Goal: Information Seeking & Learning: Learn about a topic

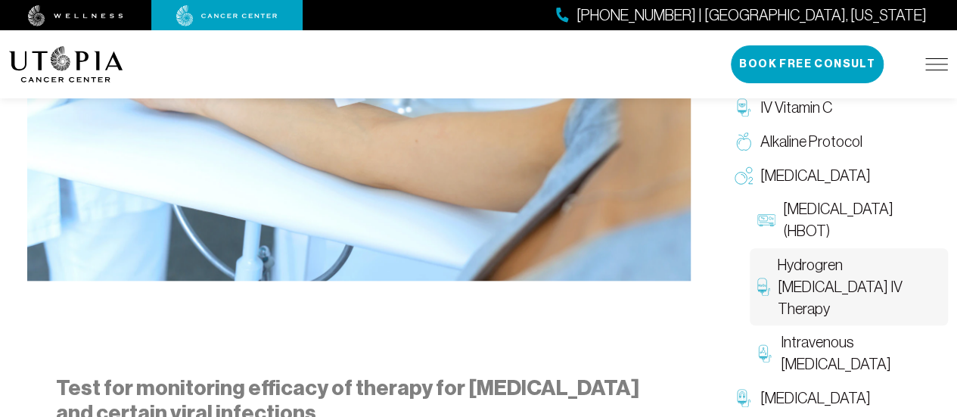
scroll to position [757, 0]
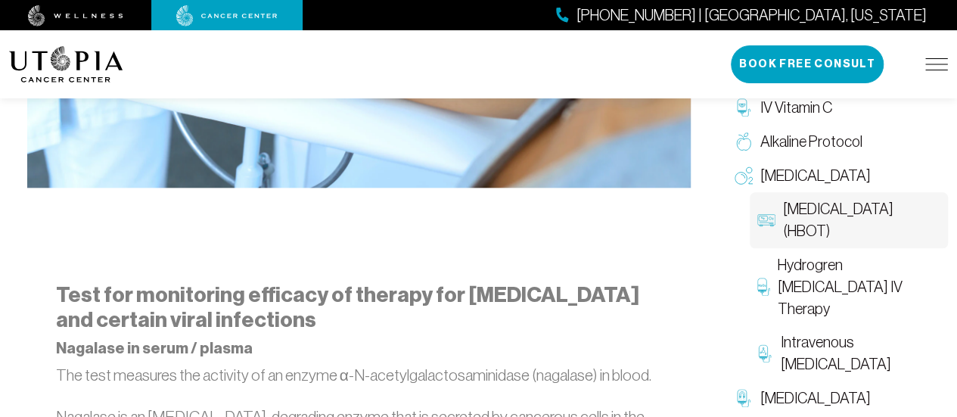
click at [828, 209] on span "[MEDICAL_DATA] (HBOT)" at bounding box center [861, 220] width 157 height 44
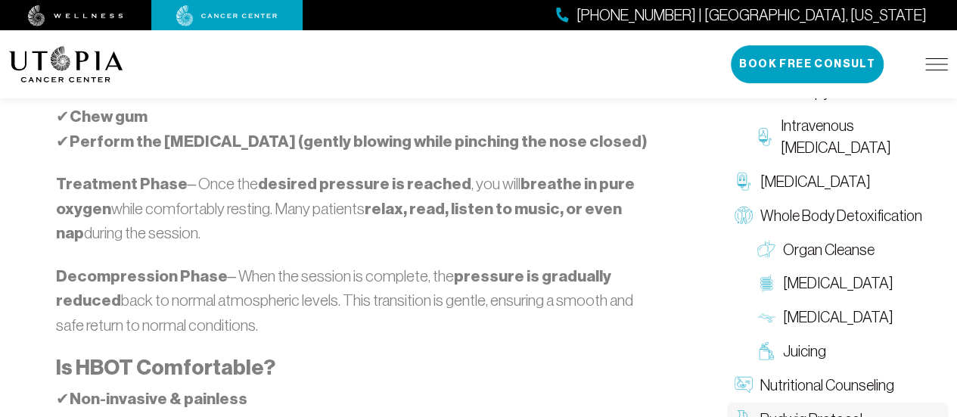
scroll to position [1892, 0]
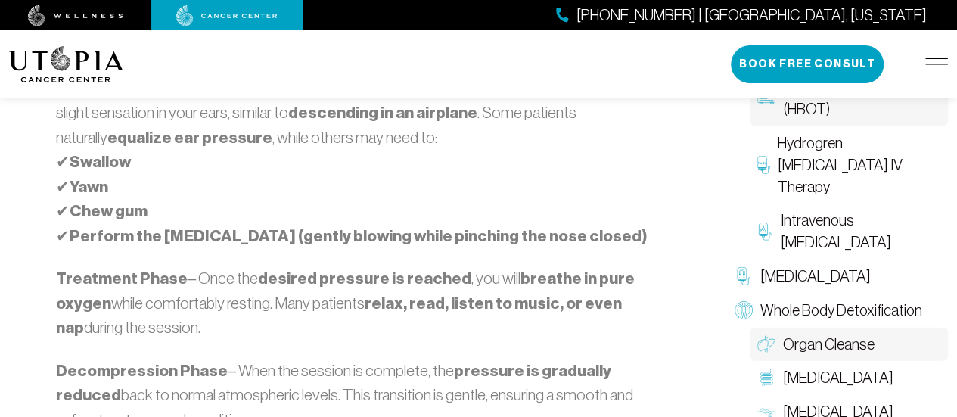
click at [864, 334] on span "Organ Cleanse" at bounding box center [829, 345] width 92 height 22
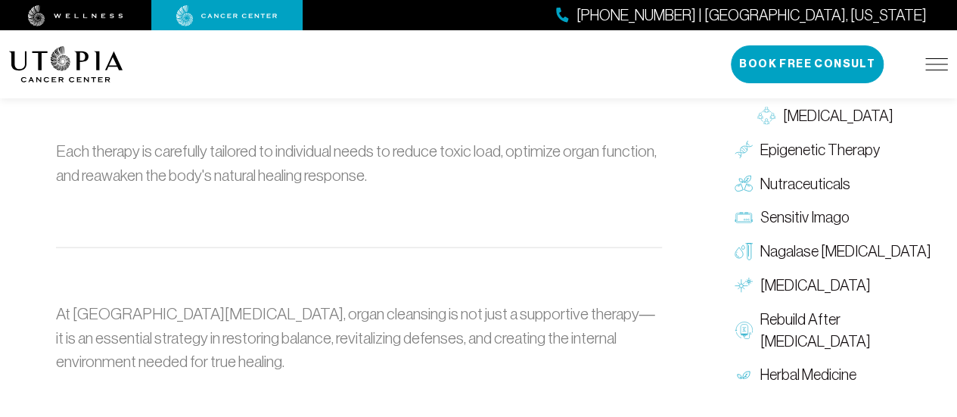
scroll to position [1589, 0]
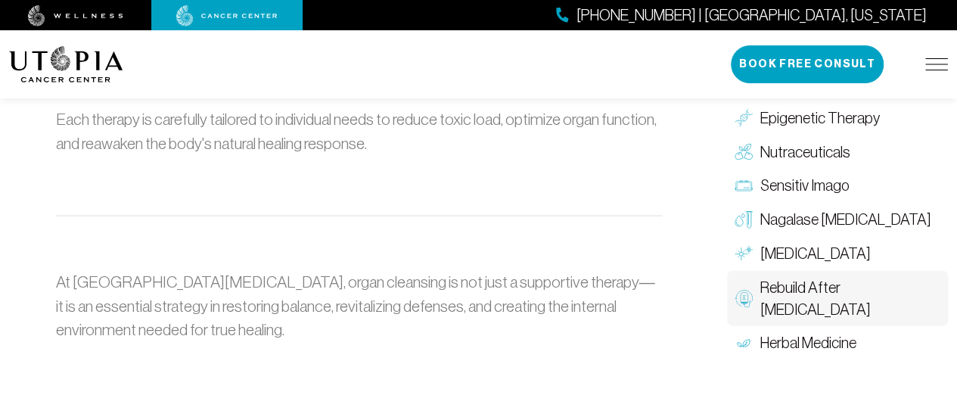
click at [786, 276] on span "Rebuild After [MEDICAL_DATA]" at bounding box center [851, 298] width 180 height 44
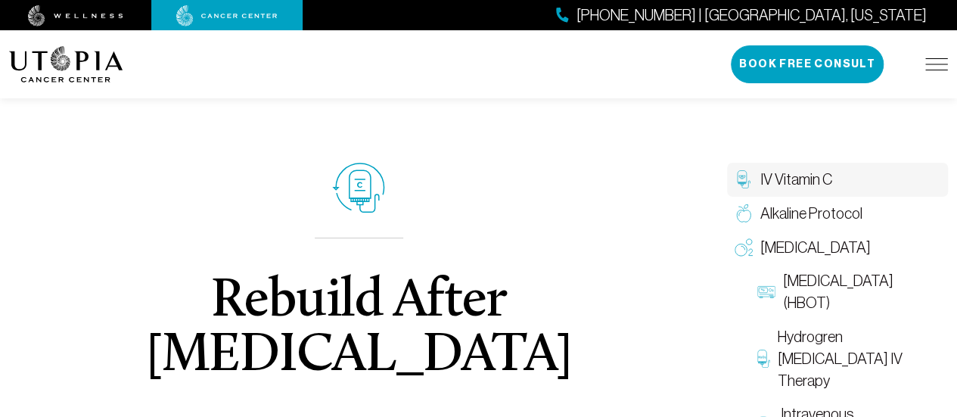
click at [793, 183] on span "IV Vitamin C" at bounding box center [797, 180] width 72 height 22
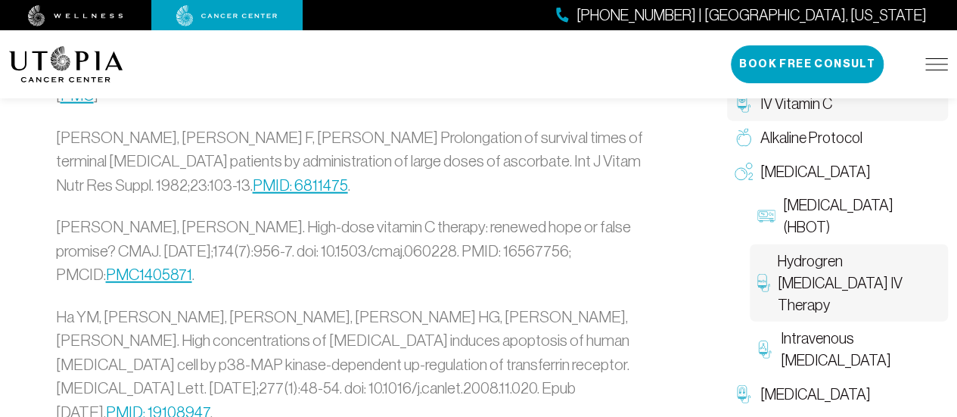
scroll to position [4844, 0]
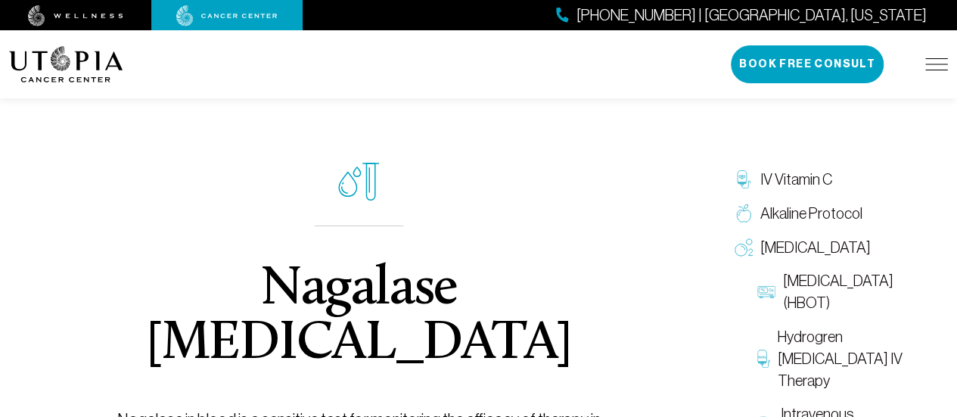
click at [942, 64] on img at bounding box center [937, 64] width 23 height 12
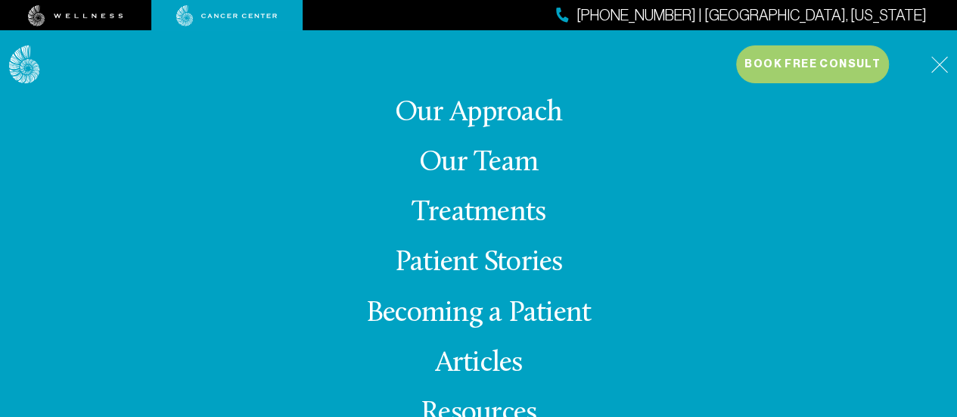
click at [495, 159] on link "Our Team" at bounding box center [478, 163] width 119 height 30
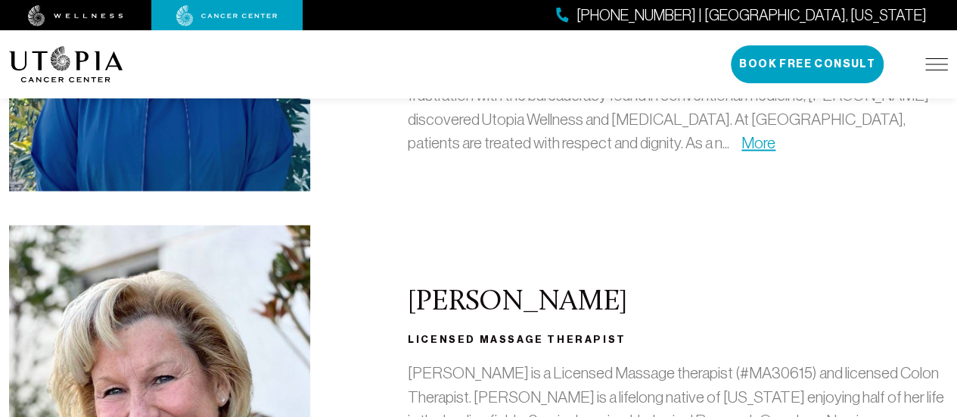
scroll to position [1741, 0]
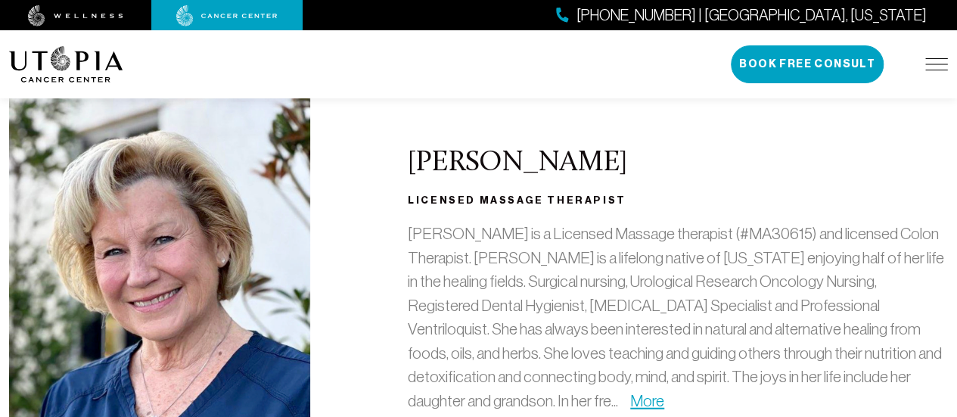
click at [98, 14] on img at bounding box center [75, 15] width 95 height 21
